Goal: Task Accomplishment & Management: Manage account settings

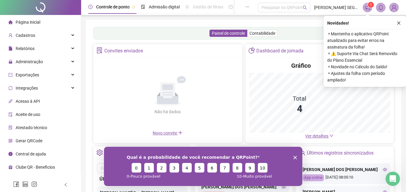
drag, startPoint x: 296, startPoint y: 158, endPoint x: 406, endPoint y: 308, distance: 185.8
click at [296, 158] on div "Qual é a probabilidade de você recomendar a QRPoint? 0 1 2 3 4 5 6 7 8 9 10 0 -…" at bounding box center [203, 166] width 198 height 39
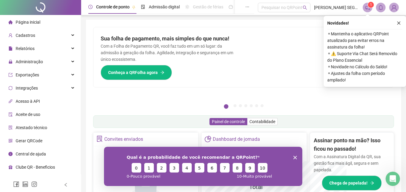
click at [295, 158] on polygon "Encerrar pesquisa" at bounding box center [295, 158] width 4 height 4
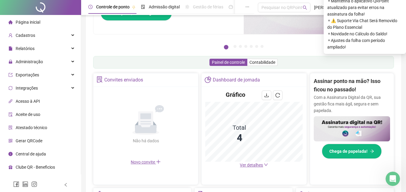
scroll to position [60, 0]
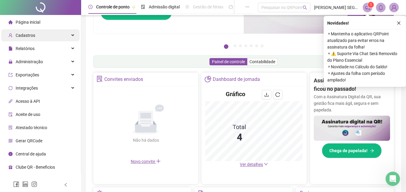
click at [41, 36] on div "Cadastros" at bounding box center [40, 35] width 78 height 12
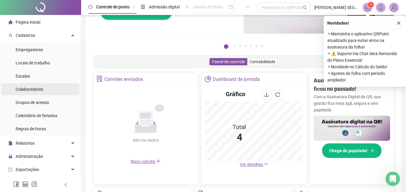
click at [32, 91] on span "Colaboradores" at bounding box center [30, 89] width 28 height 5
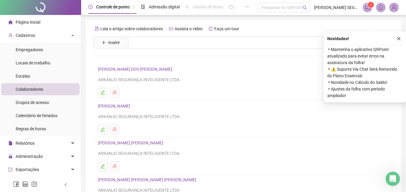
scroll to position [30, 0]
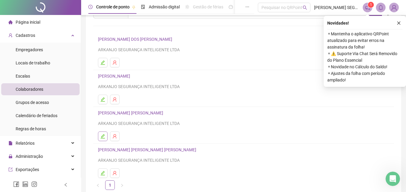
click at [99, 137] on button "button" at bounding box center [103, 137] width 10 height 10
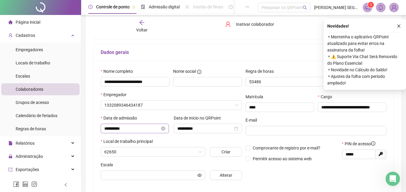
scroll to position [33, 0]
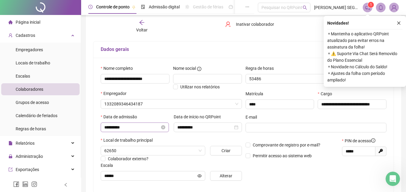
type input "******"
